Goal: Task Accomplishment & Management: Manage account settings

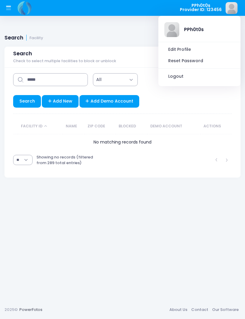
click at [182, 77] on link "Logout" at bounding box center [199, 76] width 73 height 11
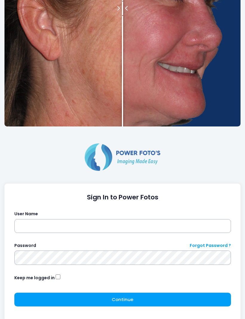
scroll to position [125, 0]
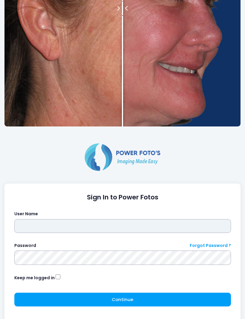
click at [122, 225] on input "text" at bounding box center [122, 226] width 217 height 14
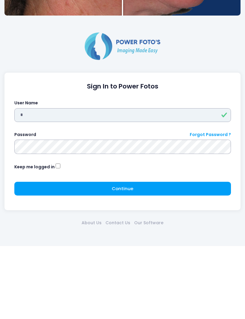
type input "*******"
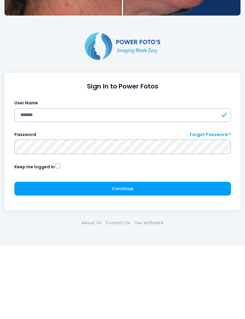
scroll to position [157, 0]
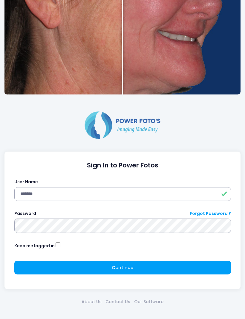
click at [128, 270] on span "Continue" at bounding box center [123, 268] width 22 height 6
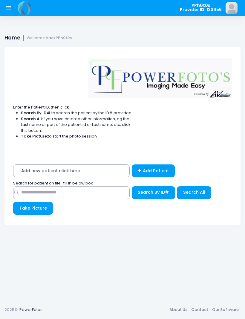
click at [11, 10] on icon at bounding box center [8, 8] width 5 height 3
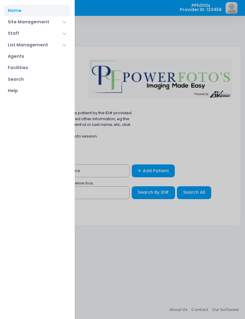
click at [26, 68] on link "Facilities" at bounding box center [37, 67] width 66 height 11
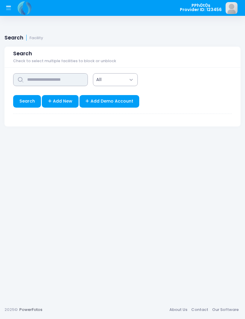
click at [71, 81] on input "text" at bounding box center [50, 79] width 75 height 13
type input "*****"
click at [29, 103] on link "Search" at bounding box center [27, 101] width 28 height 13
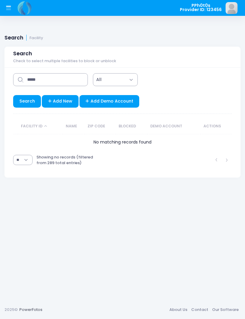
click at [236, 11] on img at bounding box center [232, 8] width 12 height 12
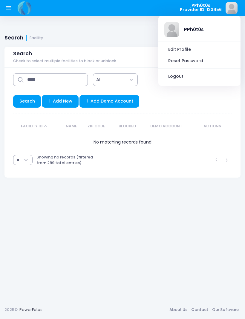
click at [200, 78] on link "Logout" at bounding box center [199, 76] width 73 height 11
